Goal: Task Accomplishment & Management: Use online tool/utility

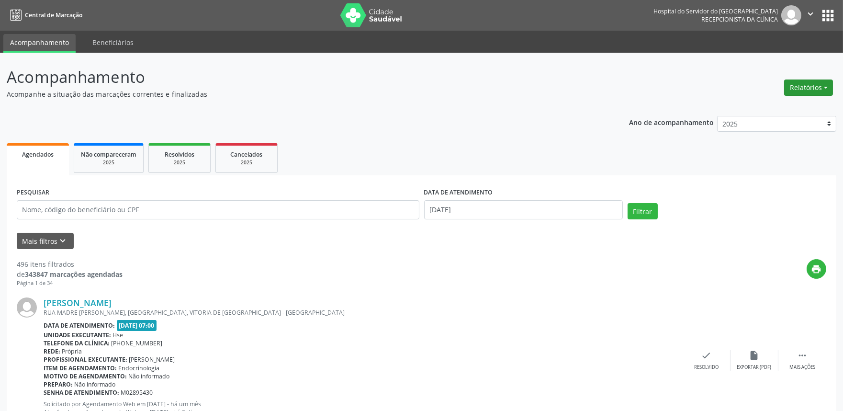
click at [807, 82] on button "Relatórios" at bounding box center [808, 87] width 49 height 16
click at [753, 102] on link "Agendamentos" at bounding box center [781, 107] width 103 height 13
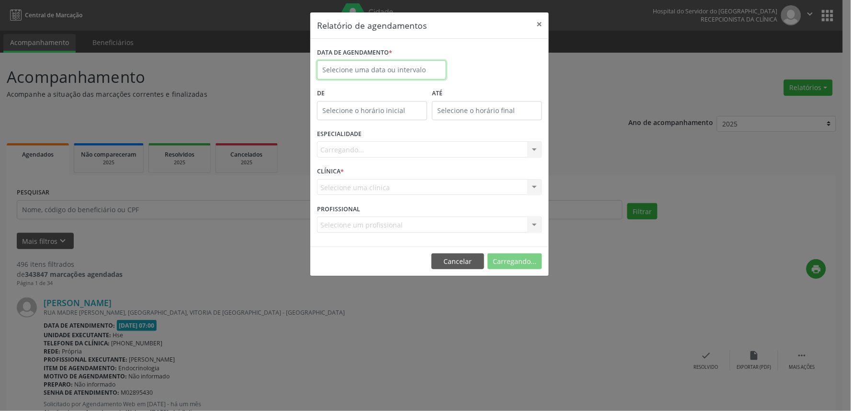
click at [404, 68] on input "text" at bounding box center [381, 69] width 129 height 19
click at [356, 61] on input "text" at bounding box center [381, 69] width 129 height 19
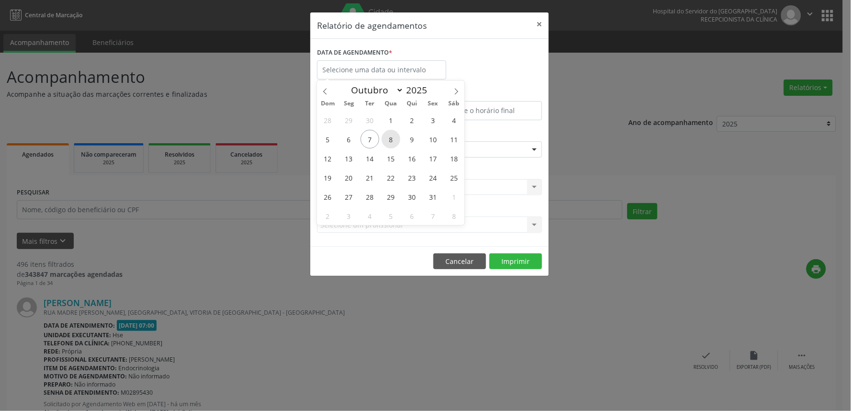
click at [391, 142] on span "8" at bounding box center [391, 139] width 19 height 19
type input "08/10/2025"
click at [391, 142] on span "8" at bounding box center [391, 139] width 19 height 19
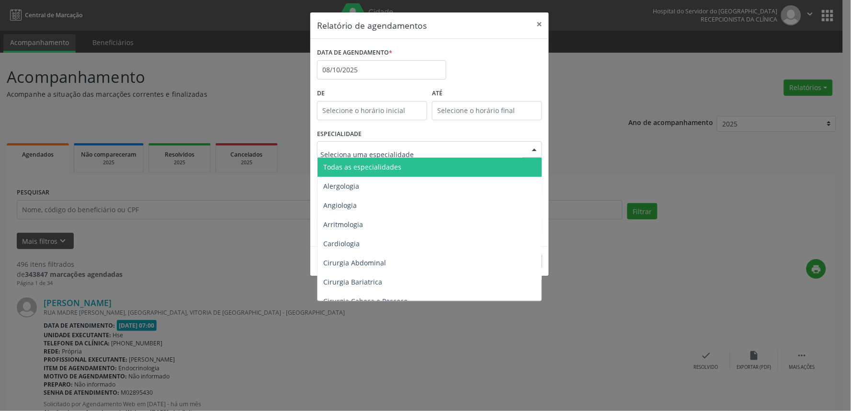
click at [385, 170] on span "Todas as especialidades" at bounding box center [362, 166] width 78 height 9
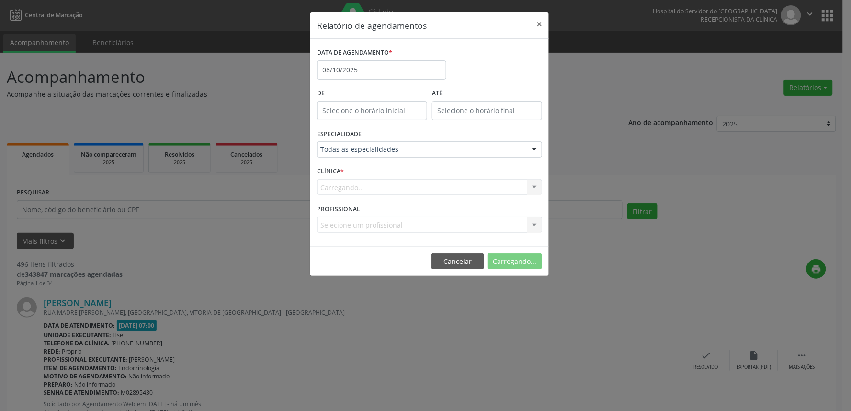
click at [397, 192] on div "Carregando... Nenhum resultado encontrado para: " " Não há nenhuma opção para s…" at bounding box center [429, 187] width 225 height 16
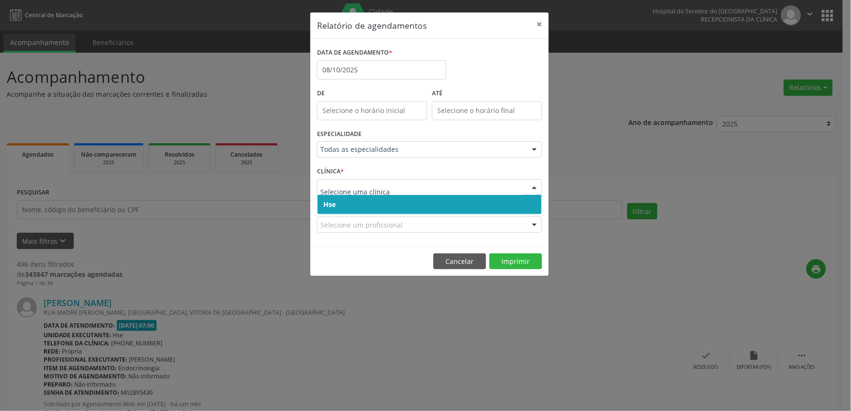
click at [398, 204] on span "Hse" at bounding box center [430, 204] width 224 height 19
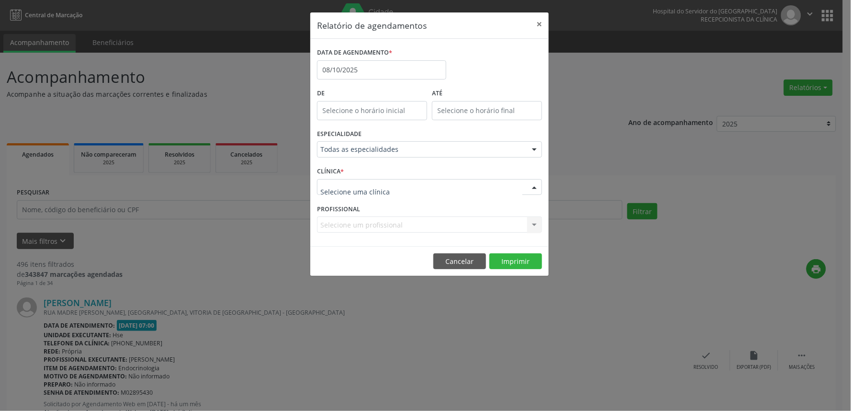
click at [403, 193] on div at bounding box center [429, 187] width 225 height 16
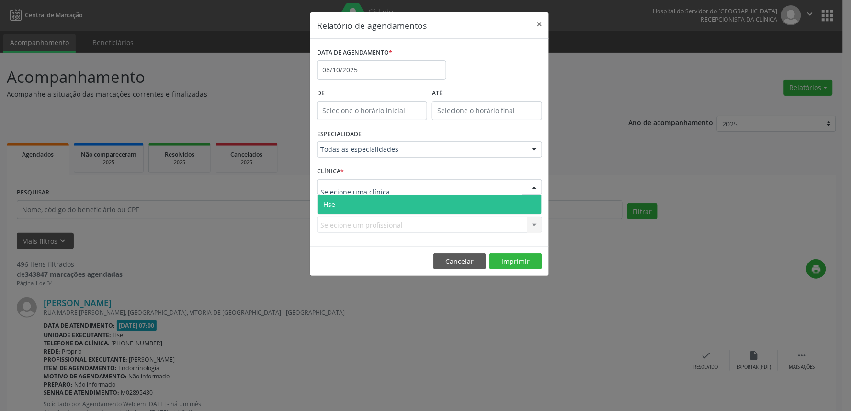
click at [401, 203] on span "Hse" at bounding box center [430, 204] width 224 height 19
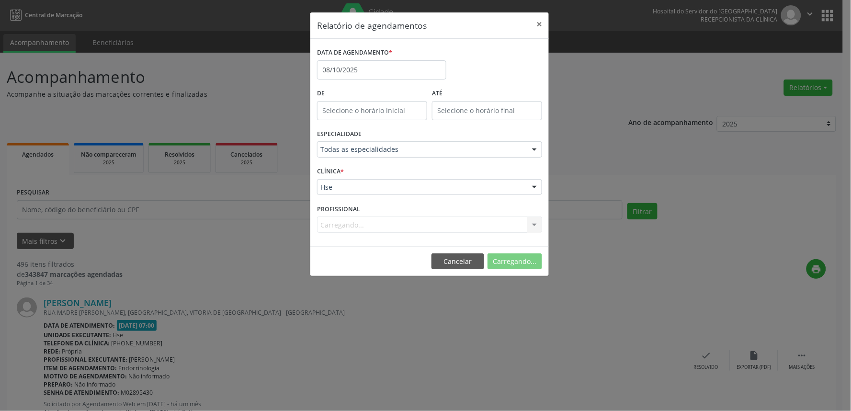
click at [391, 221] on div "Carregando... Nenhum resultado encontrado para: " " Não há nenhuma opção para s…" at bounding box center [429, 224] width 225 height 16
click at [389, 224] on div "Carregando... Nenhum resultado encontrado para: " " Não há nenhuma opção para s…" at bounding box center [429, 224] width 225 height 16
click at [443, 225] on div "Selecione um profissional" at bounding box center [429, 224] width 225 height 16
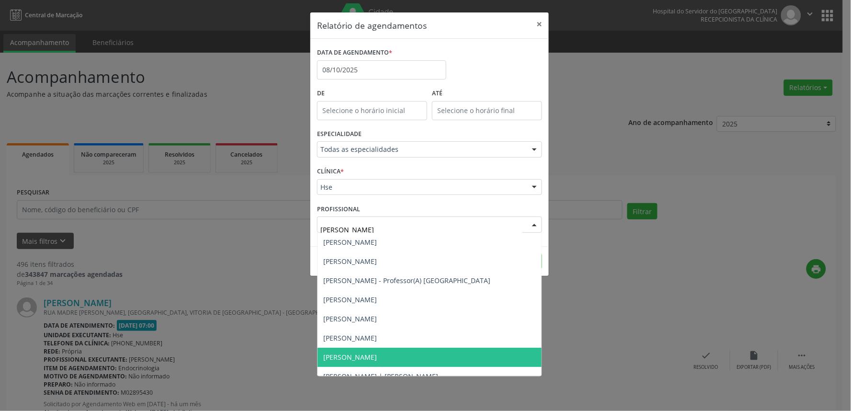
click at [443, 353] on span "[PERSON_NAME]" at bounding box center [430, 357] width 224 height 19
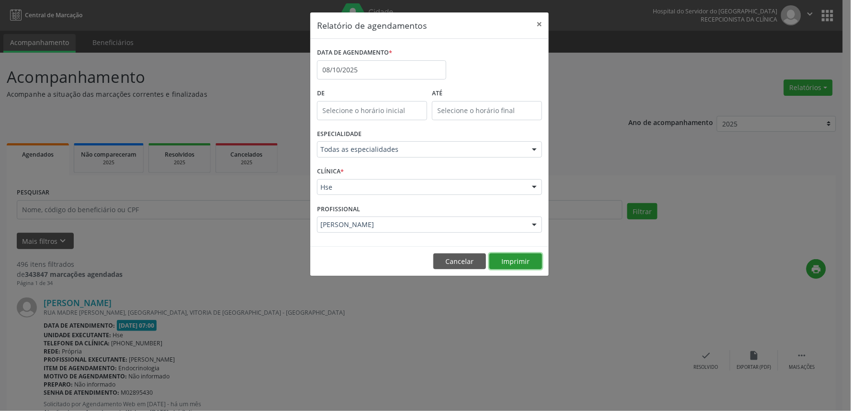
click at [519, 256] on button "Imprimir" at bounding box center [515, 261] width 53 height 16
click at [411, 211] on div "PROFISSIONAL [PERSON_NAME] Todos os profissionais [PERSON_NAME] Interaminense J…" at bounding box center [430, 220] width 230 height 37
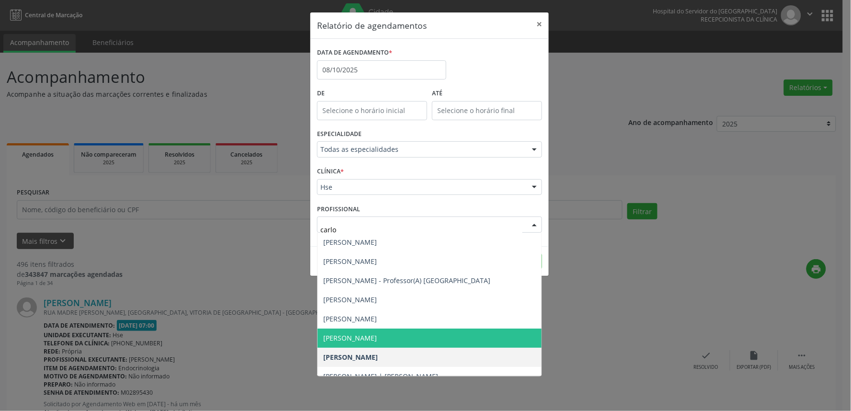
type input "[PERSON_NAME]"
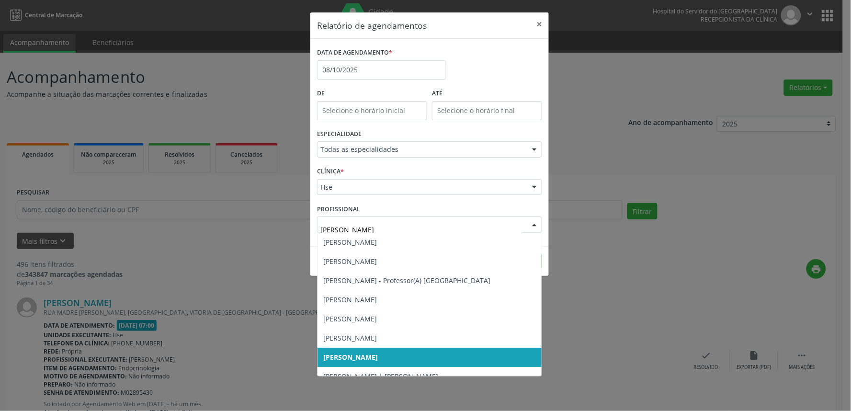
scroll to position [48, 0]
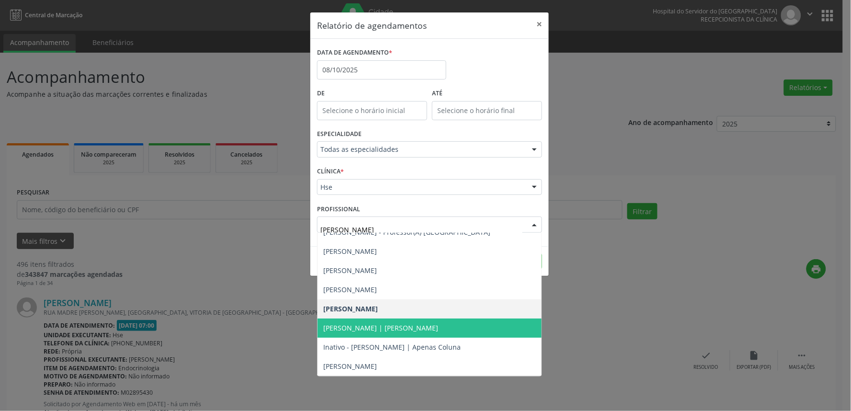
click at [415, 334] on span "[PERSON_NAME] | [PERSON_NAME]" at bounding box center [430, 327] width 224 height 19
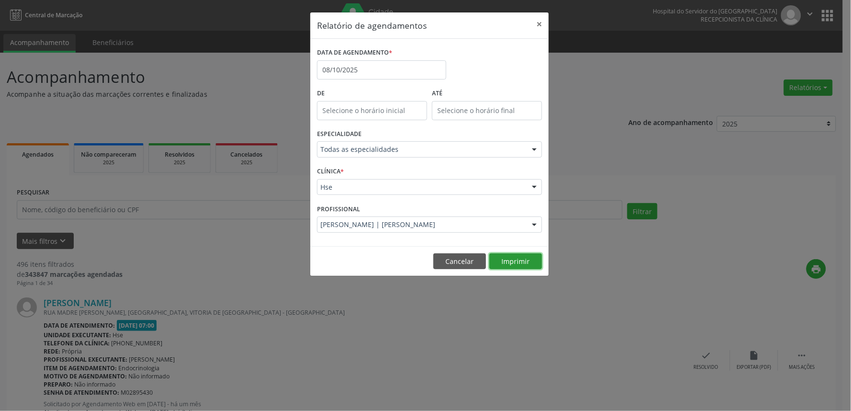
click at [518, 260] on button "Imprimir" at bounding box center [515, 261] width 53 height 16
click at [367, 58] on label "DATA DE AGENDAMENTO *" at bounding box center [354, 52] width 75 height 15
click at [366, 61] on input "08/10/2025" at bounding box center [381, 69] width 129 height 19
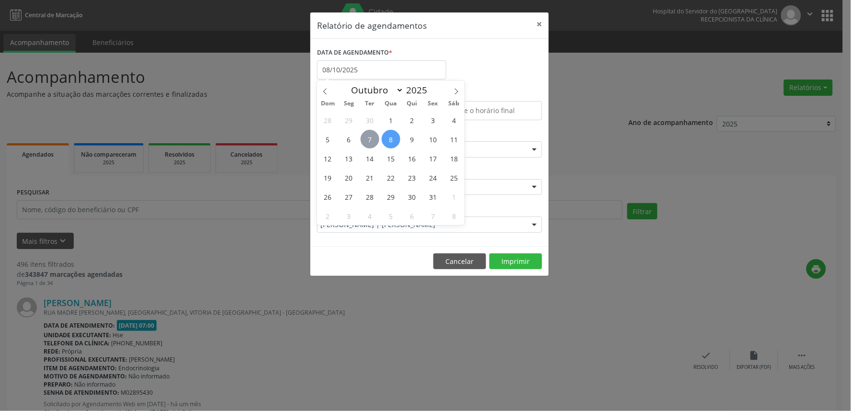
click at [364, 136] on span "7" at bounding box center [370, 139] width 19 height 19
type input "[DATE]"
click at [364, 136] on span "7" at bounding box center [370, 139] width 19 height 19
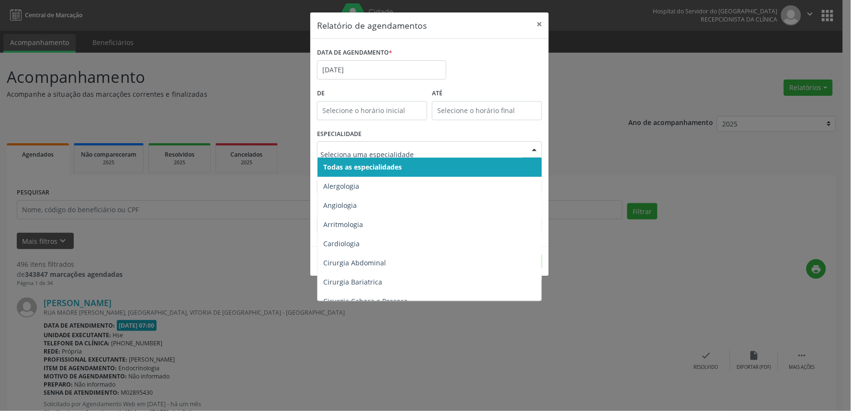
click at [379, 163] on span "Todas as especialidades" at bounding box center [362, 166] width 79 height 9
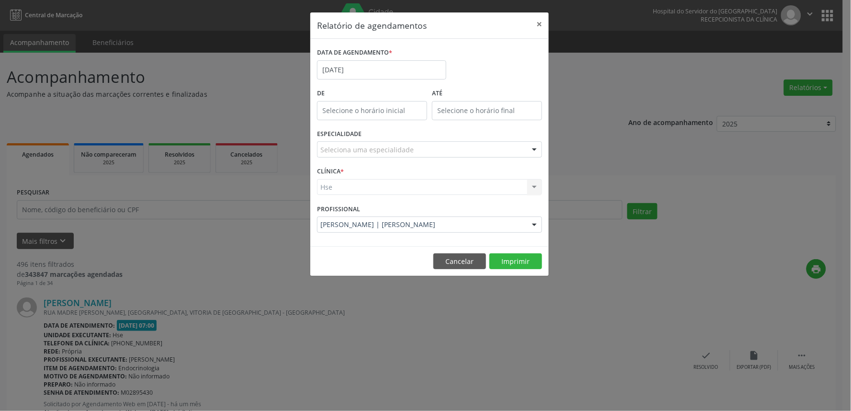
drag, startPoint x: 395, startPoint y: 144, endPoint x: 395, endPoint y: 148, distance: 4.8
click at [395, 144] on div "Seleciona uma especialidade" at bounding box center [429, 149] width 225 height 16
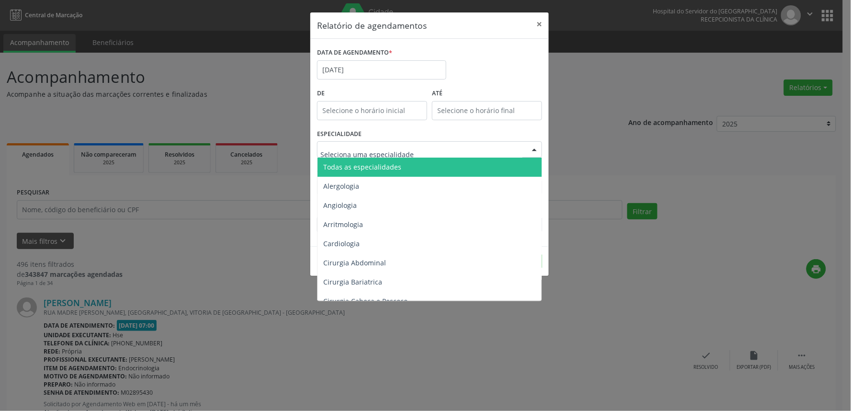
drag, startPoint x: 384, startPoint y: 169, endPoint x: 382, endPoint y: 175, distance: 6.5
click at [383, 169] on span "Todas as especialidades" at bounding box center [362, 166] width 78 height 9
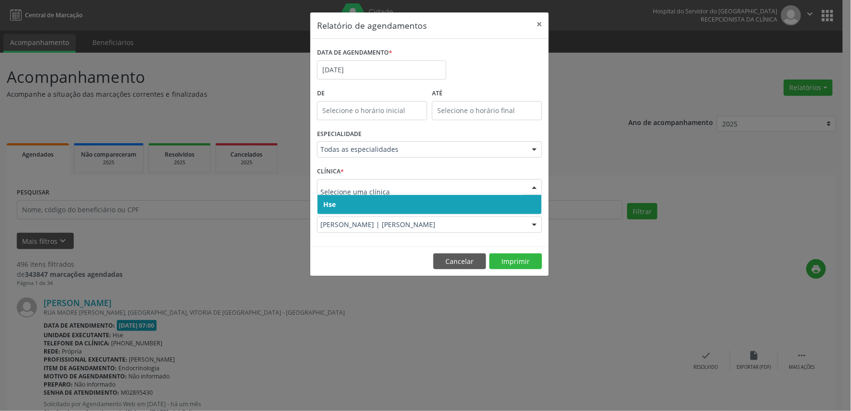
click at [383, 206] on span "Hse" at bounding box center [430, 204] width 224 height 19
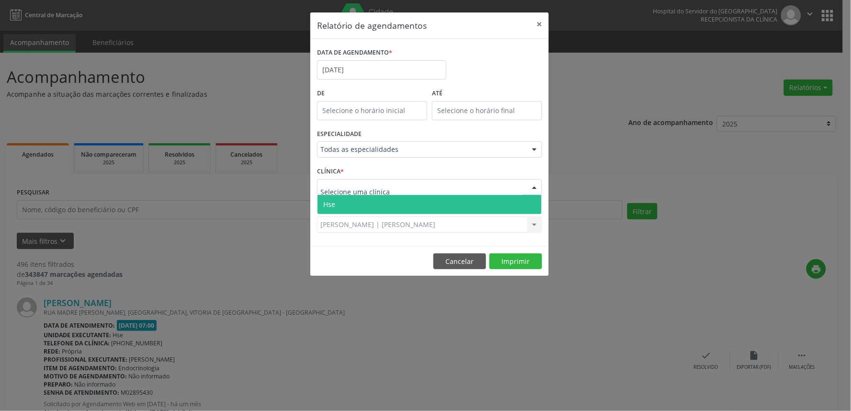
click at [389, 193] on div at bounding box center [429, 187] width 225 height 16
drag, startPoint x: 386, startPoint y: 201, endPoint x: 389, endPoint y: 206, distance: 5.8
click at [386, 202] on span "Hse" at bounding box center [430, 204] width 224 height 19
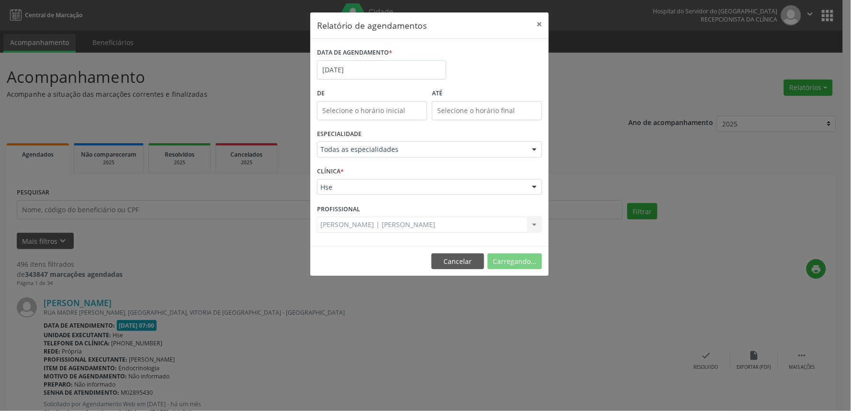
click at [442, 225] on div "[PERSON_NAME] | [PERSON_NAME] Todos os profissionais [PERSON_NAME] Interaminens…" at bounding box center [429, 224] width 225 height 16
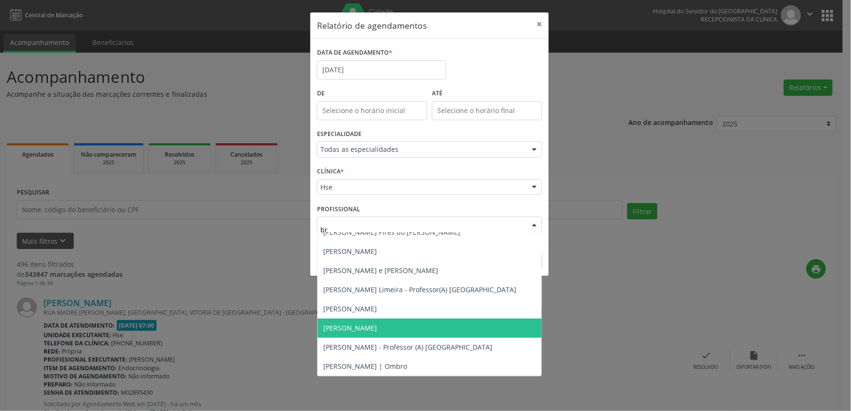
type input "bru"
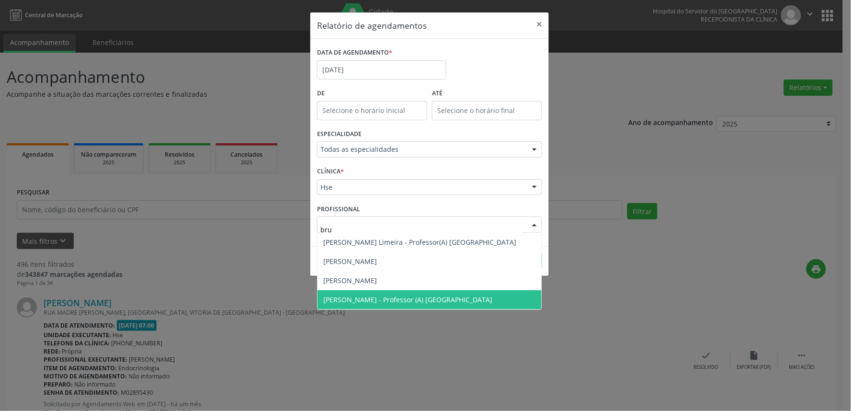
scroll to position [0, 0]
